Goal: Book appointment/travel/reservation

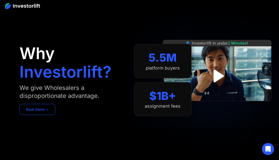
click at [34, 113] on link "Book Demo ➢" at bounding box center [38, 109] width 36 height 11
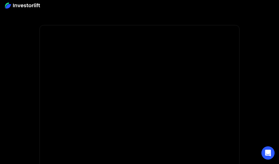
click at [264, 152] on div "Open Intercom Messenger" at bounding box center [268, 152] width 13 height 13
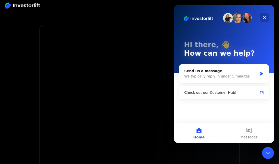
click at [267, 16] on div "Close" at bounding box center [264, 17] width 9 height 9
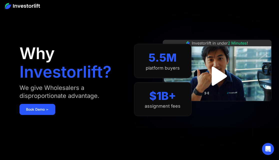
click at [218, 80] on img "open lightbox" at bounding box center [217, 76] width 35 height 35
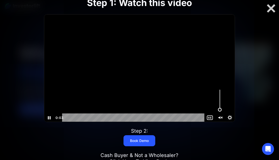
drag, startPoint x: 220, startPoint y: 91, endPoint x: 219, endPoint y: 118, distance: 26.8
click at [221, 117] on div at bounding box center [220, 117] width 30 height 9
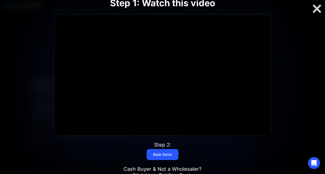
scroll to position [1597, 0]
